Goal: Task Accomplishment & Management: Manage account settings

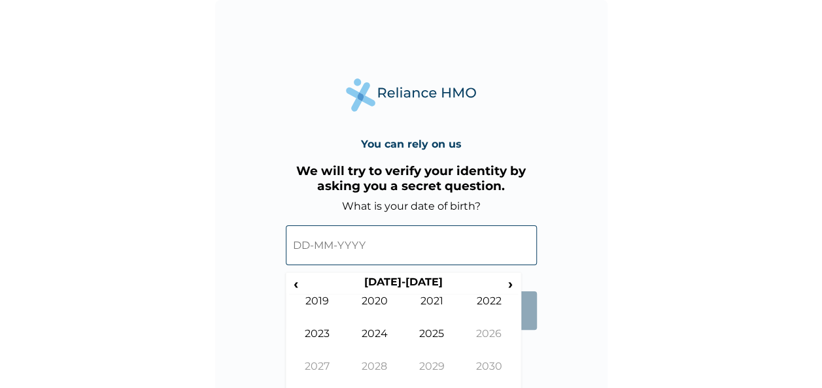
click at [308, 249] on input "text" at bounding box center [411, 246] width 251 height 40
click at [308, 285] on th "[DATE]-[DATE]" at bounding box center [403, 285] width 201 height 18
click at [297, 284] on span "‹" at bounding box center [296, 284] width 14 height 16
click at [330, 300] on td "1999" at bounding box center [318, 311] width 58 height 33
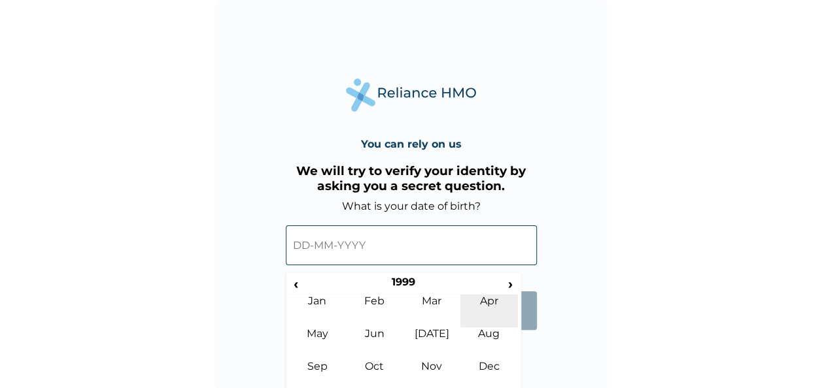
click at [481, 301] on td "Apr" at bounding box center [489, 311] width 58 height 33
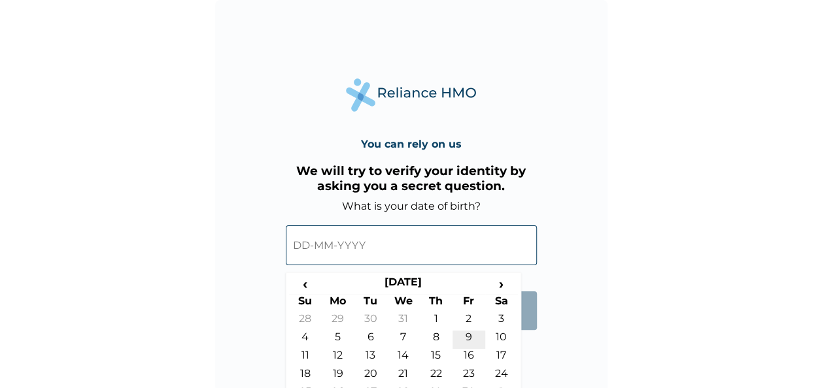
click at [471, 339] on td "9" at bounding box center [469, 340] width 33 height 18
type input "[DATE]"
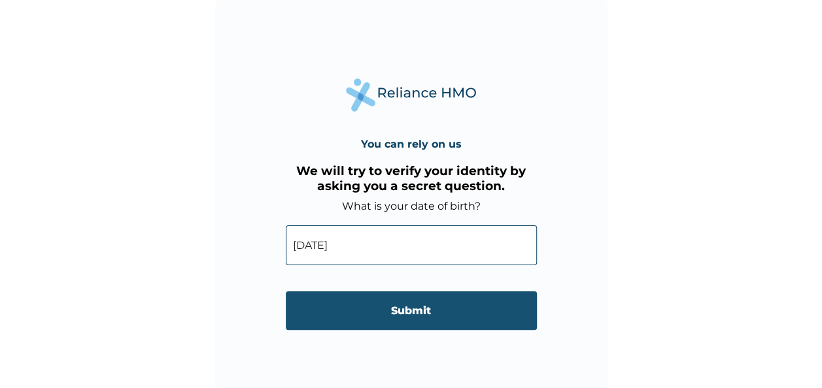
click at [439, 305] on input "Submit" at bounding box center [411, 311] width 251 height 39
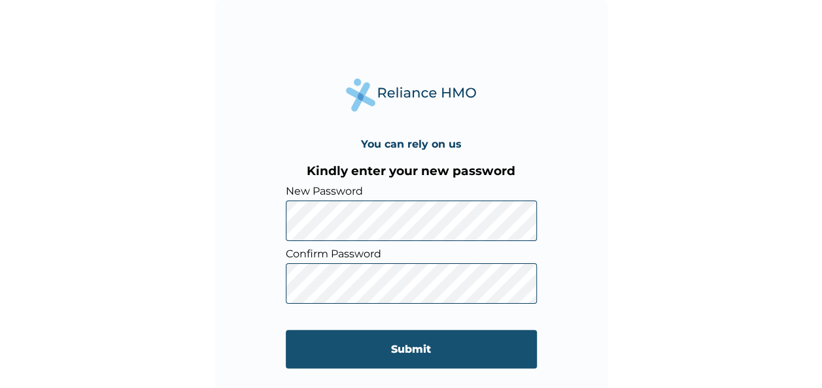
click at [450, 341] on input "Submit" at bounding box center [411, 349] width 251 height 39
